Goal: Information Seeking & Learning: Learn about a topic

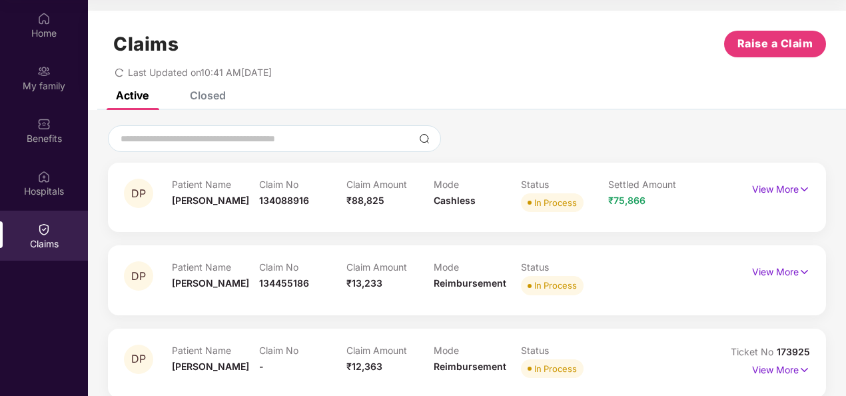
scroll to position [15, 0]
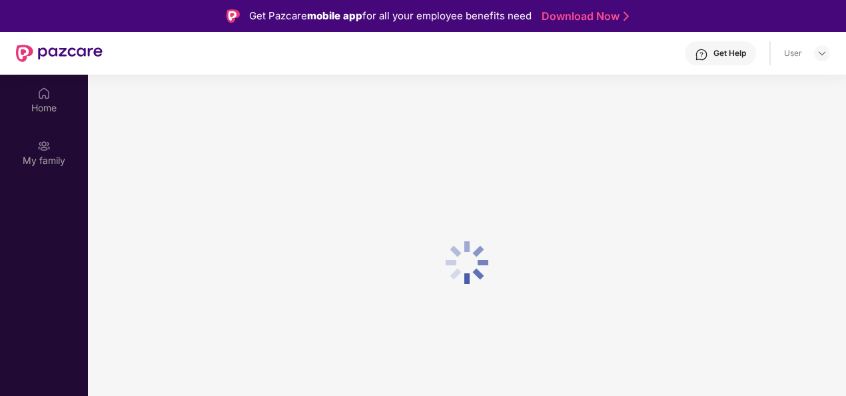
scroll to position [75, 0]
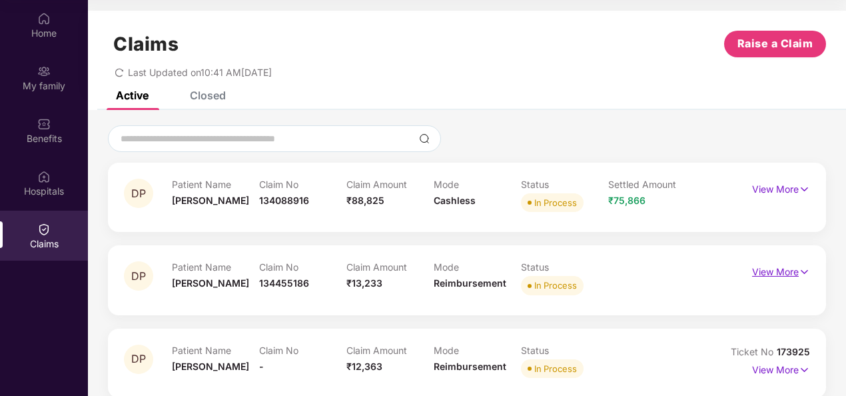
click at [788, 275] on p "View More" at bounding box center [781, 270] width 58 height 18
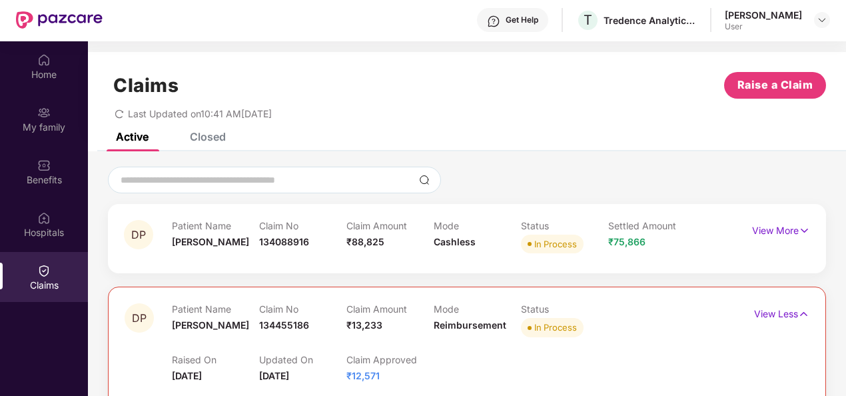
scroll to position [0, 0]
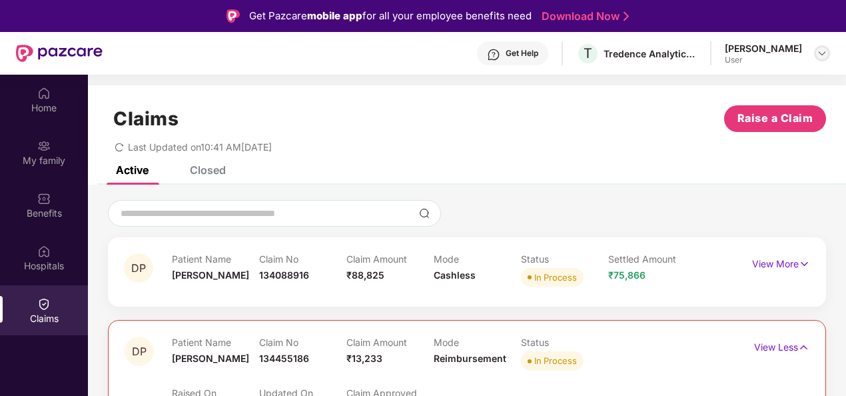
click at [824, 51] on img at bounding box center [822, 53] width 11 height 11
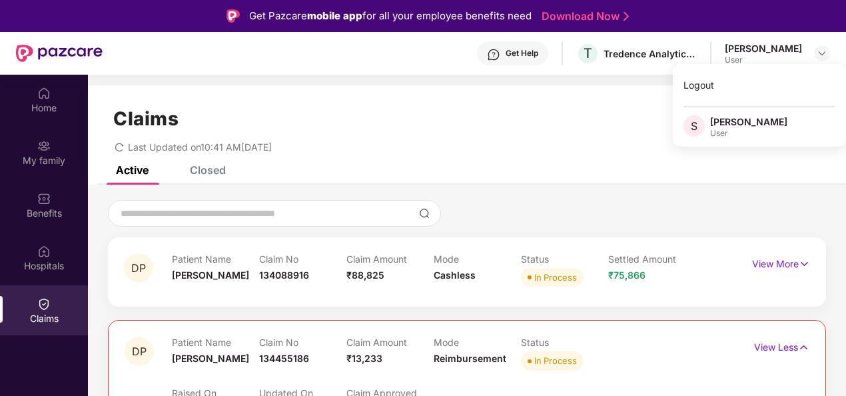
click at [345, 151] on div "Last Updated on 10:41 AM, 25 Sep 2025" at bounding box center [467, 142] width 718 height 21
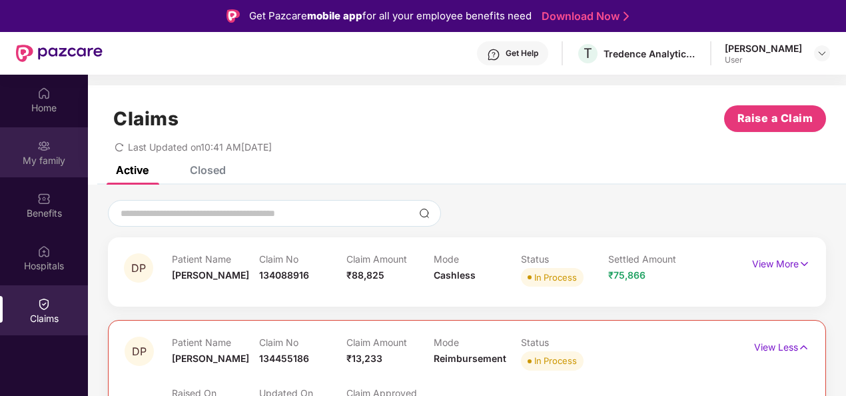
click at [43, 157] on div "My family" at bounding box center [44, 160] width 88 height 13
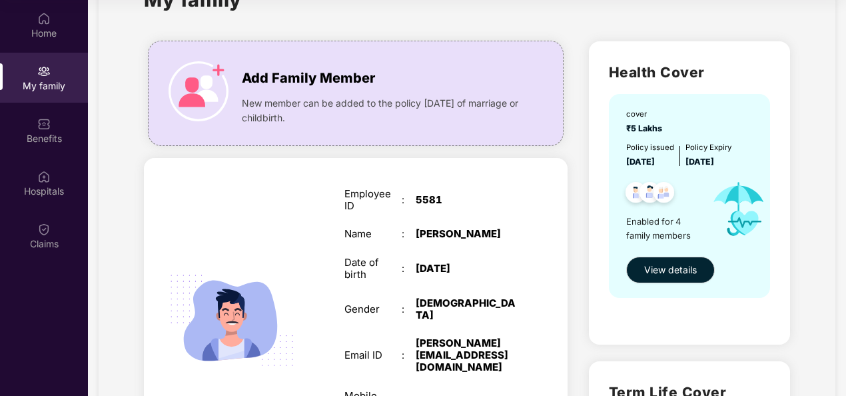
scroll to position [73, 0]
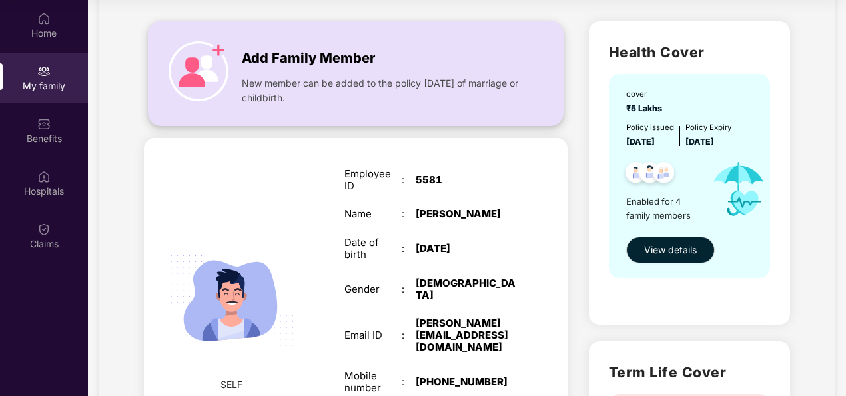
click at [218, 40] on div "Add Family Member New member can be added to the policy within 30 days of marri…" at bounding box center [356, 73] width 415 height 77
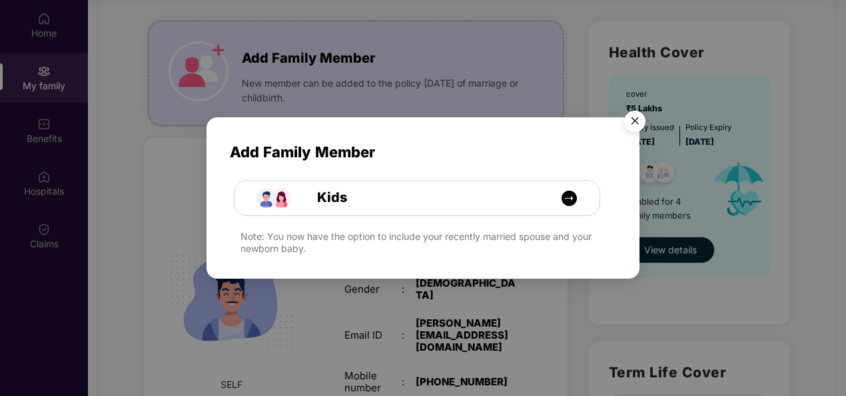
click at [638, 115] on img "Close" at bounding box center [635, 123] width 37 height 37
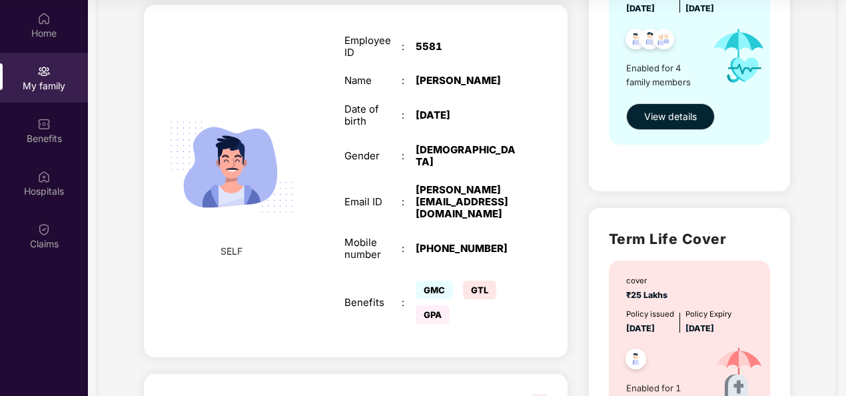
scroll to position [139, 0]
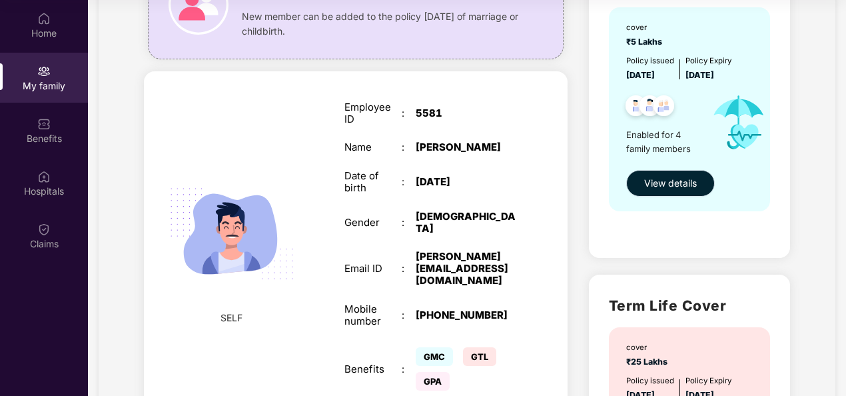
click at [697, 187] on button "View details" at bounding box center [671, 183] width 89 height 27
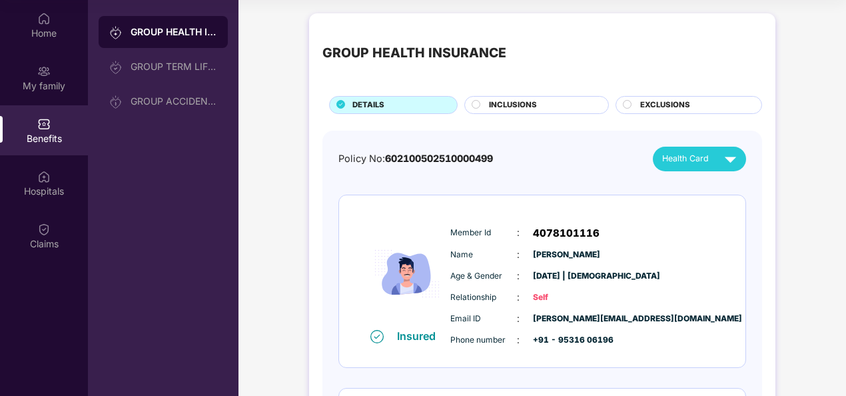
click at [502, 107] on span "INCLUSIONS" at bounding box center [513, 105] width 48 height 12
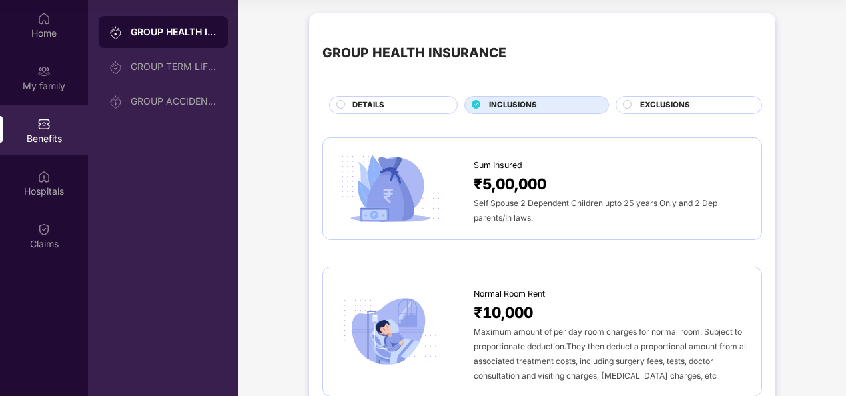
click at [668, 98] on div "EXCLUSIONS" at bounding box center [689, 105] width 147 height 18
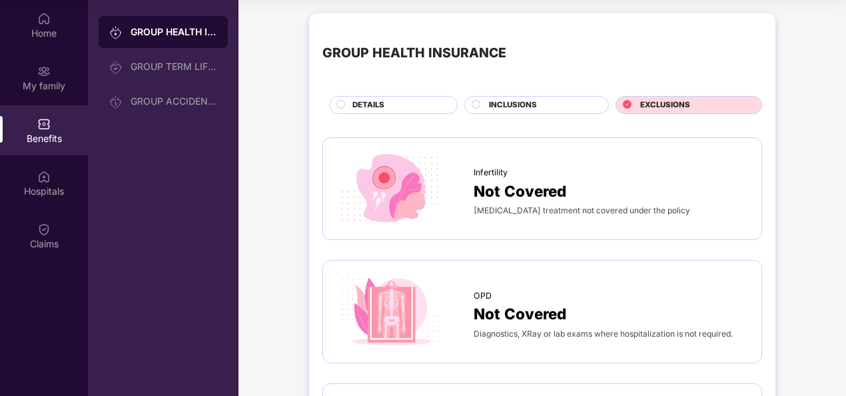
scroll to position [67, 0]
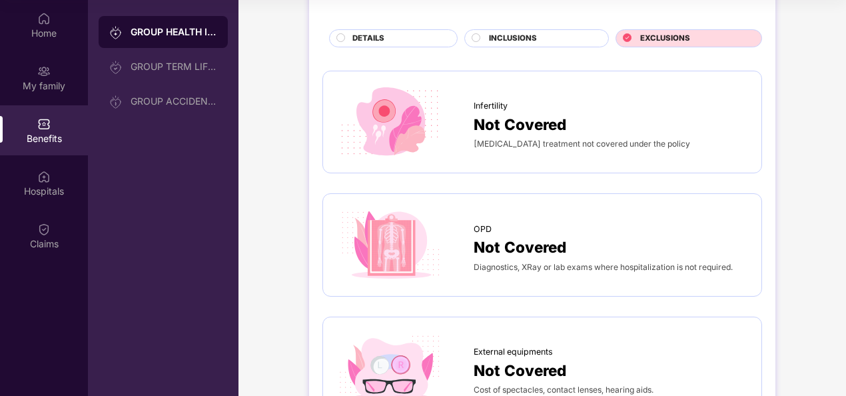
click at [393, 37] on div "DETAILS" at bounding box center [398, 40] width 105 height 14
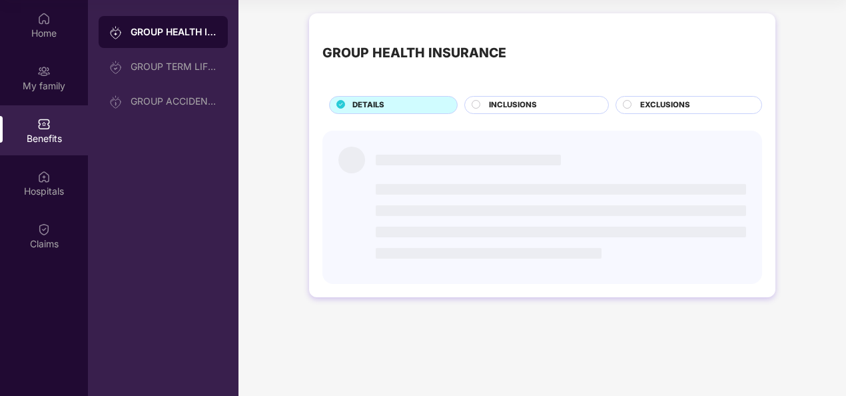
scroll to position [0, 0]
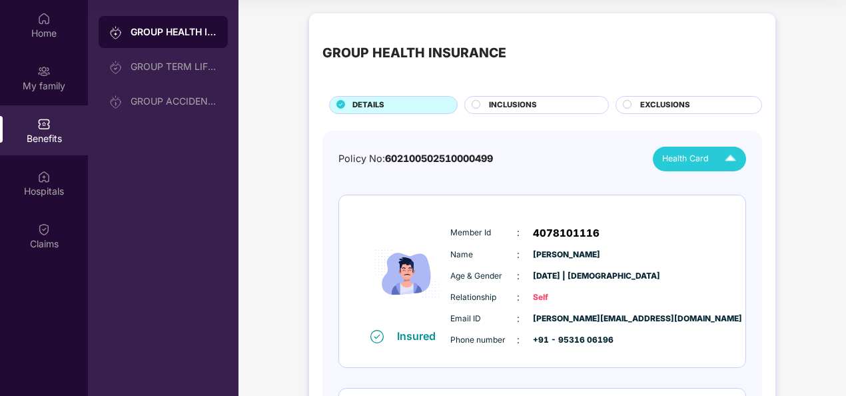
click at [705, 157] on span "Health Card" at bounding box center [685, 158] width 47 height 13
click at [736, 217] on img at bounding box center [741, 216] width 10 height 10
click at [724, 157] on img at bounding box center [730, 158] width 23 height 23
click at [672, 189] on div "[PERSON_NAME]" at bounding box center [703, 188] width 87 height 15
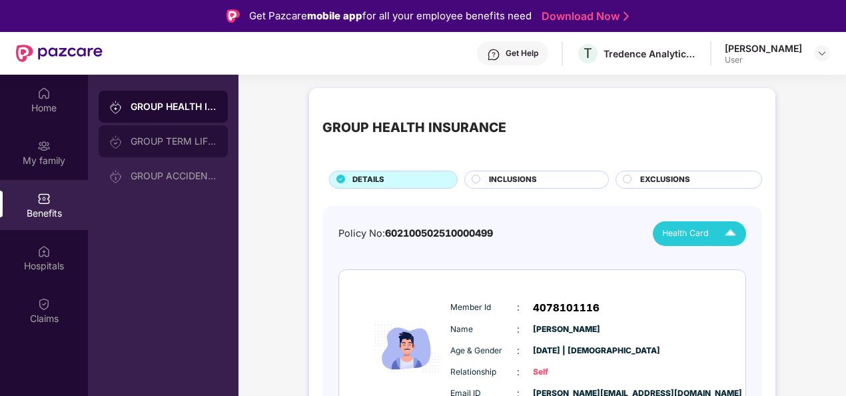
click at [193, 152] on div "GROUP TERM LIFE INSURANCE" at bounding box center [163, 141] width 129 height 32
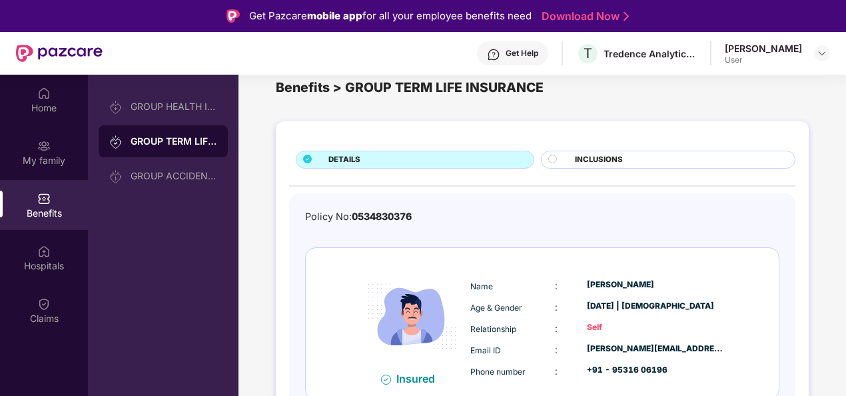
scroll to position [35, 0]
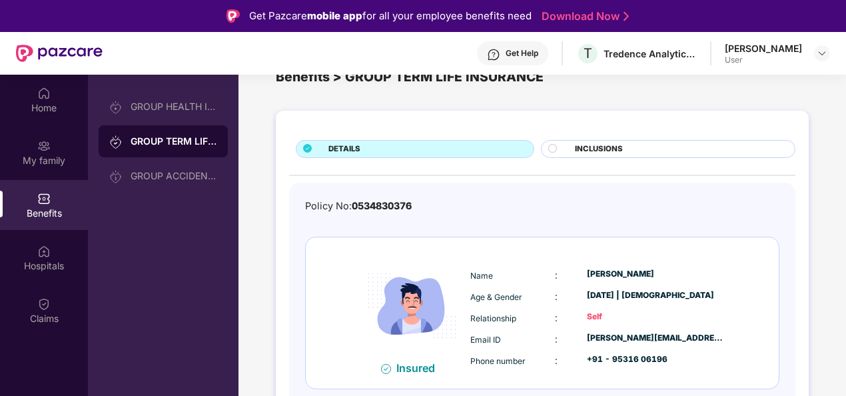
click at [571, 152] on div "INCLUSIONS" at bounding box center [679, 150] width 220 height 14
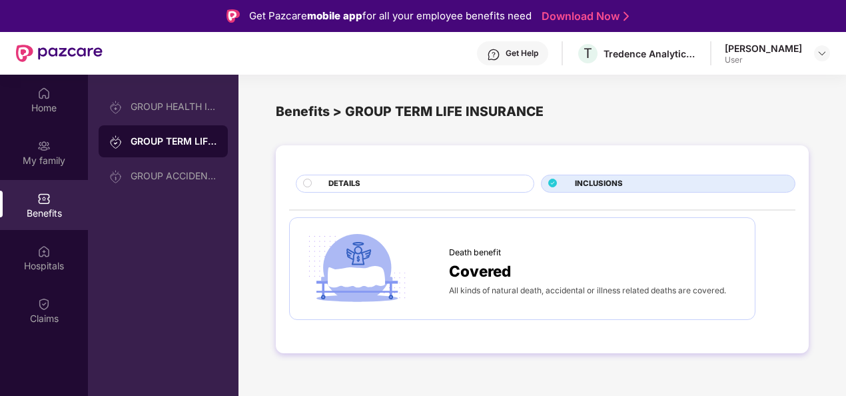
scroll to position [0, 0]
click at [452, 180] on div "DETAILS" at bounding box center [424, 185] width 205 height 14
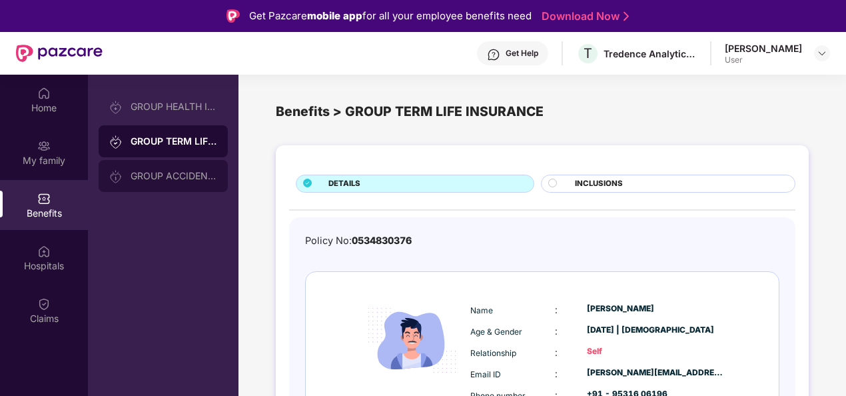
click at [140, 175] on div "GROUP ACCIDENTAL INSURANCE" at bounding box center [174, 176] width 87 height 11
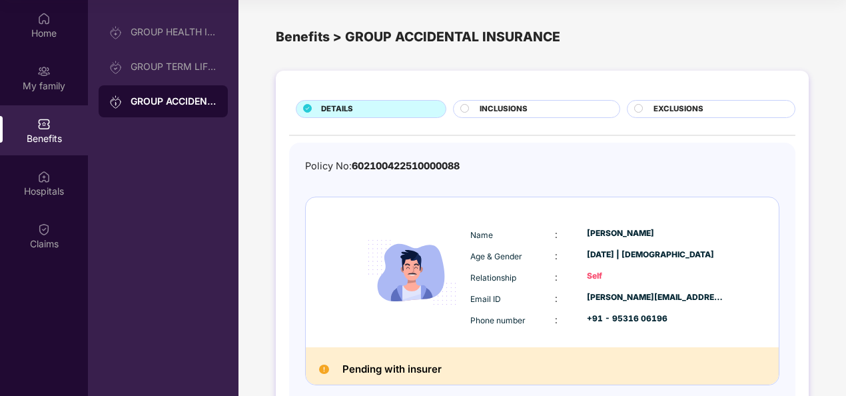
click at [525, 105] on span "INCLUSIONS" at bounding box center [504, 109] width 48 height 12
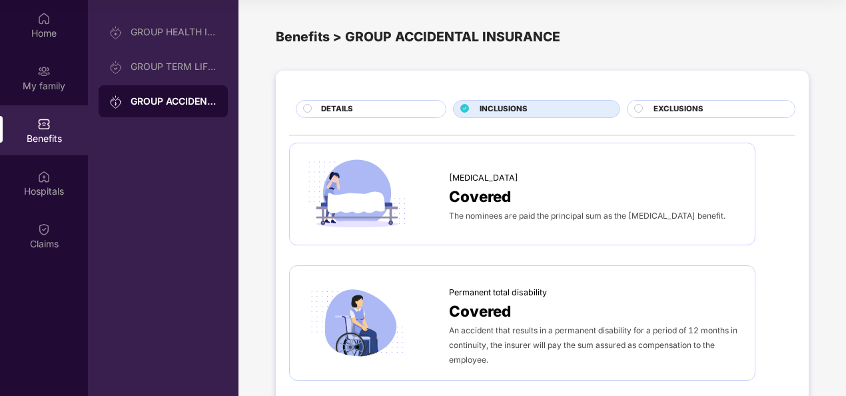
click at [680, 105] on span "EXCLUSIONS" at bounding box center [679, 109] width 50 height 12
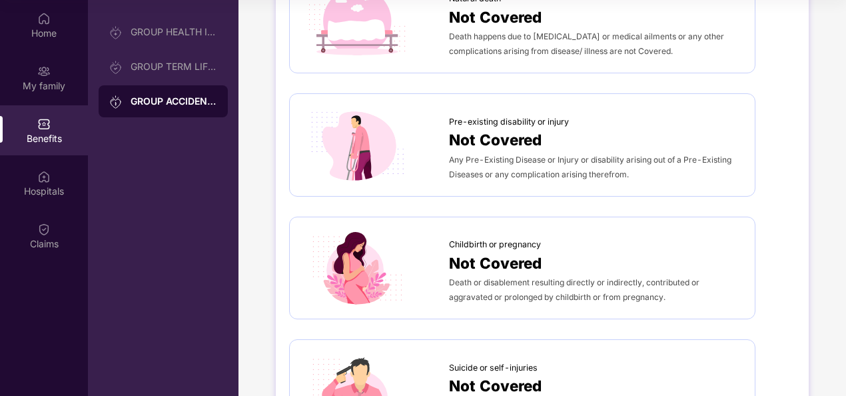
scroll to position [333, 0]
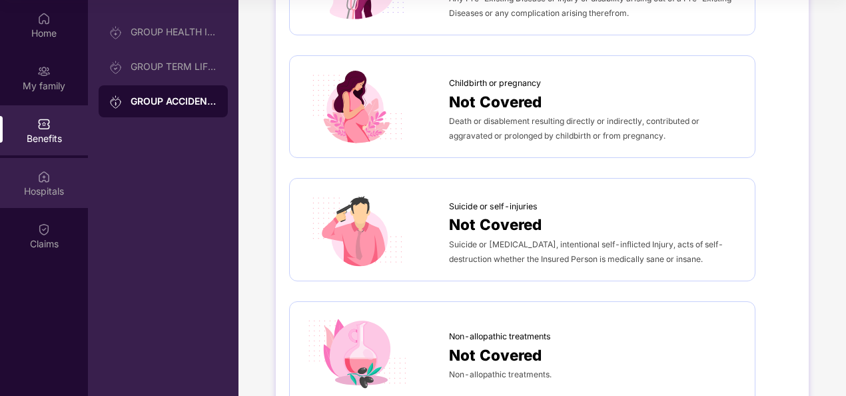
click at [44, 176] on img at bounding box center [43, 176] width 13 height 13
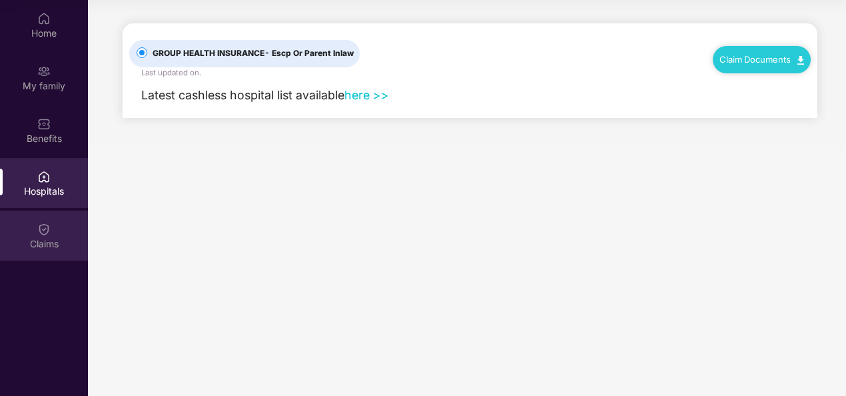
click at [45, 234] on img at bounding box center [43, 229] width 13 height 13
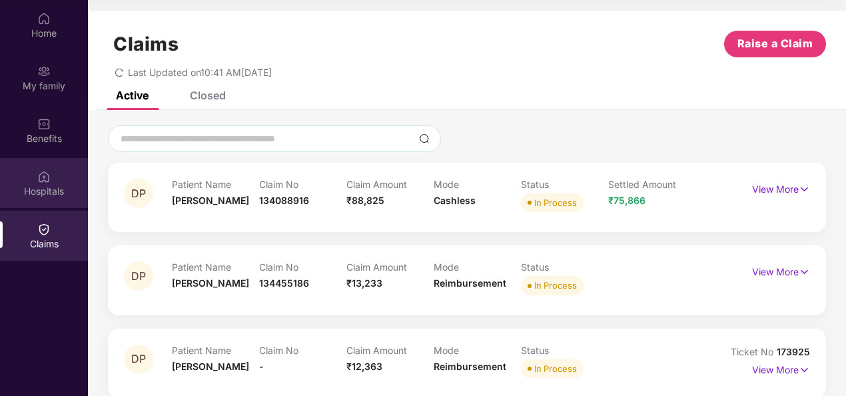
click at [37, 194] on div "Hospitals" at bounding box center [44, 191] width 88 height 13
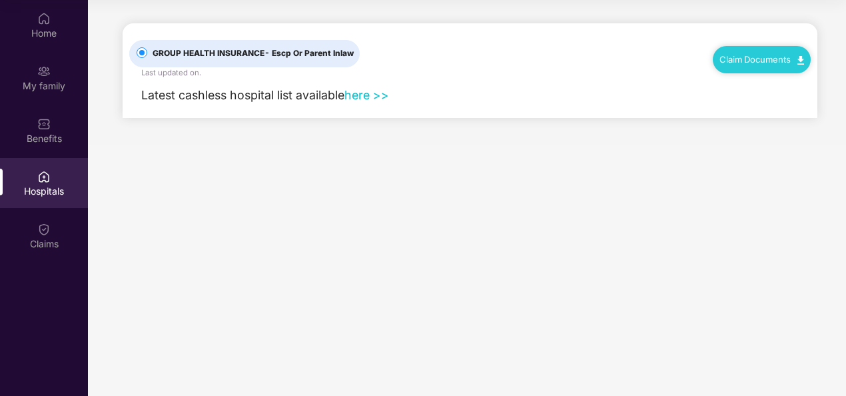
click at [379, 98] on link "here >>" at bounding box center [367, 95] width 45 height 14
click at [34, 237] on div "Claims" at bounding box center [44, 243] width 88 height 13
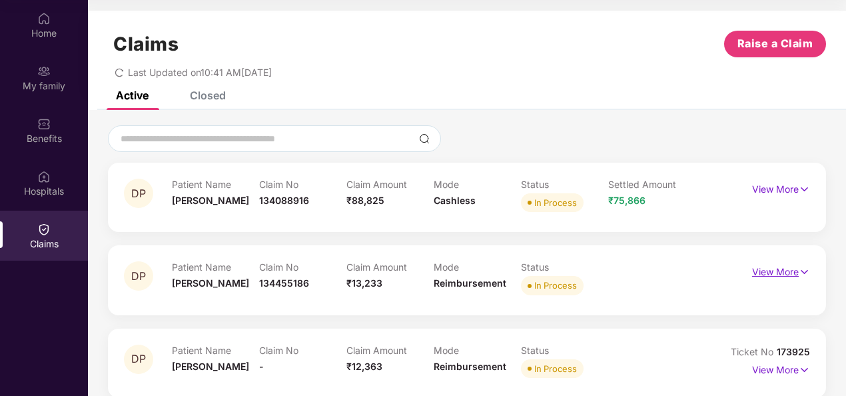
click at [800, 277] on img at bounding box center [804, 272] width 11 height 15
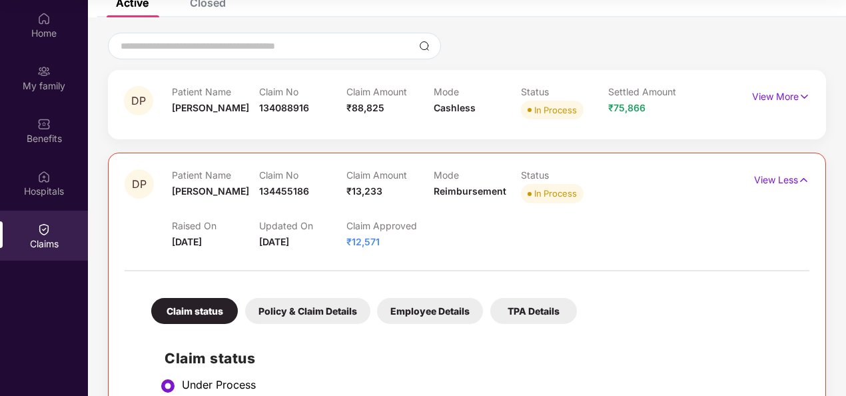
scroll to position [133, 0]
